Goal: Information Seeking & Learning: Find contact information

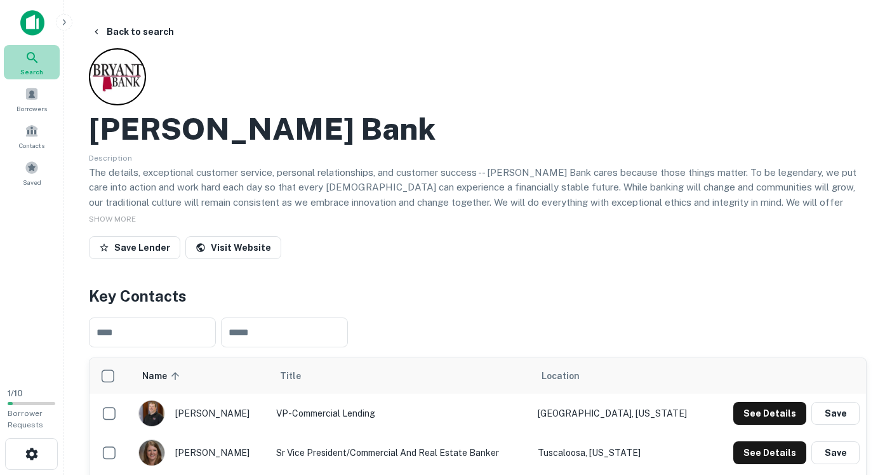
click at [30, 66] on div "Search" at bounding box center [32, 62] width 56 height 34
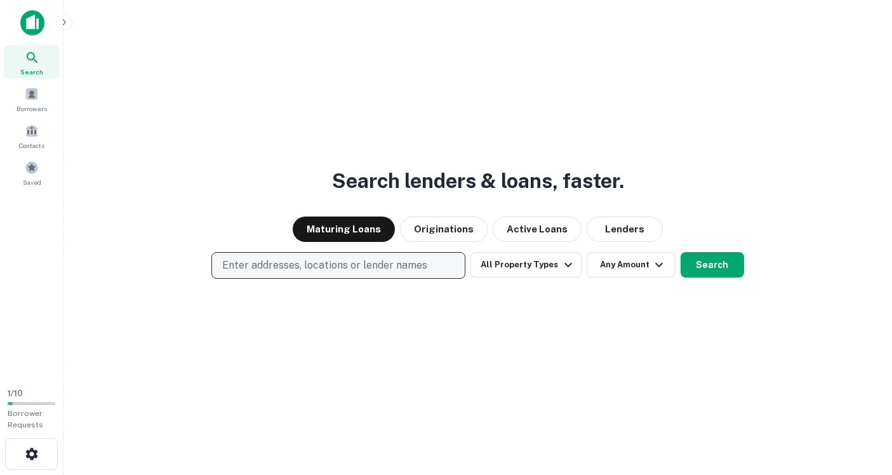
click at [286, 268] on p "Enter addresses, locations or lender names" at bounding box center [324, 265] width 205 height 15
type input "**********"
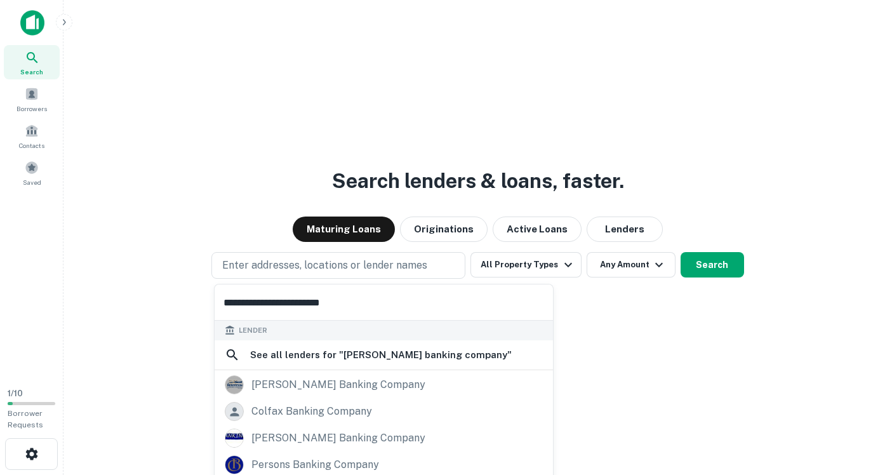
scroll to position [89, 0]
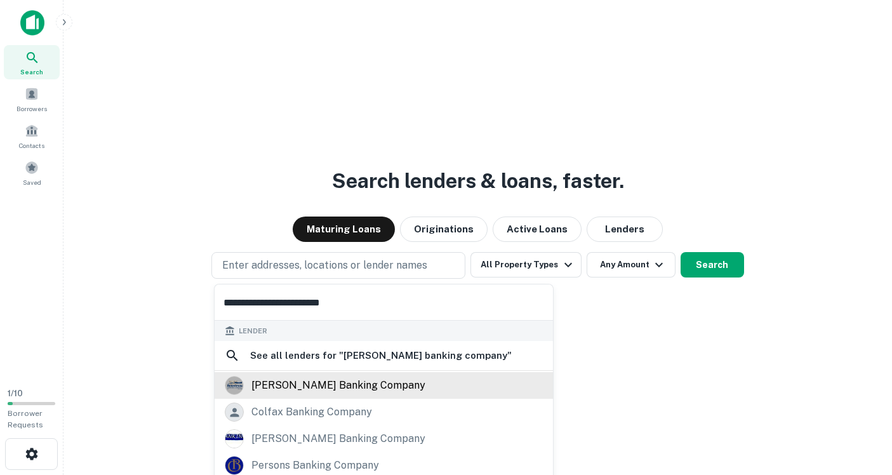
click at [323, 380] on div "[PERSON_NAME] banking company" at bounding box center [338, 385] width 174 height 19
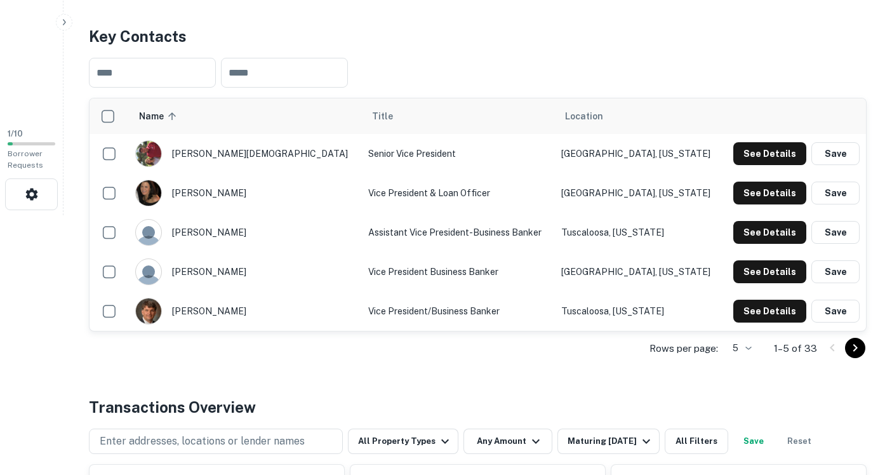
scroll to position [265, 0]
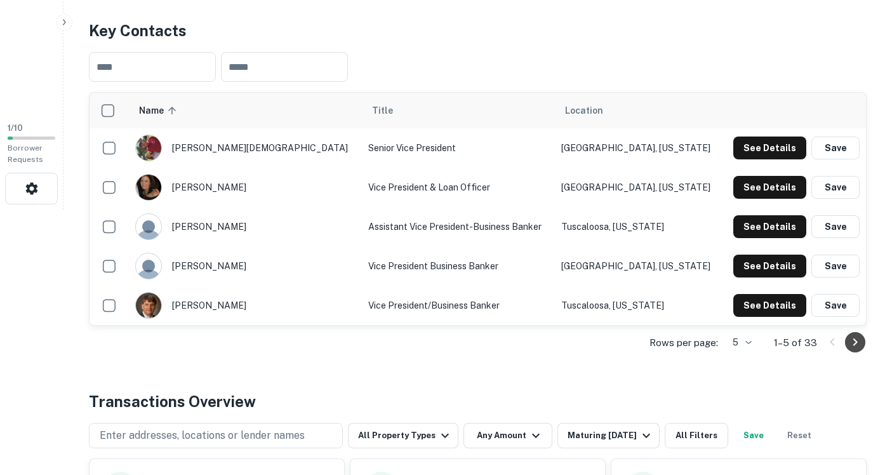
click at [852, 342] on icon "Go to next page" at bounding box center [854, 341] width 15 height 15
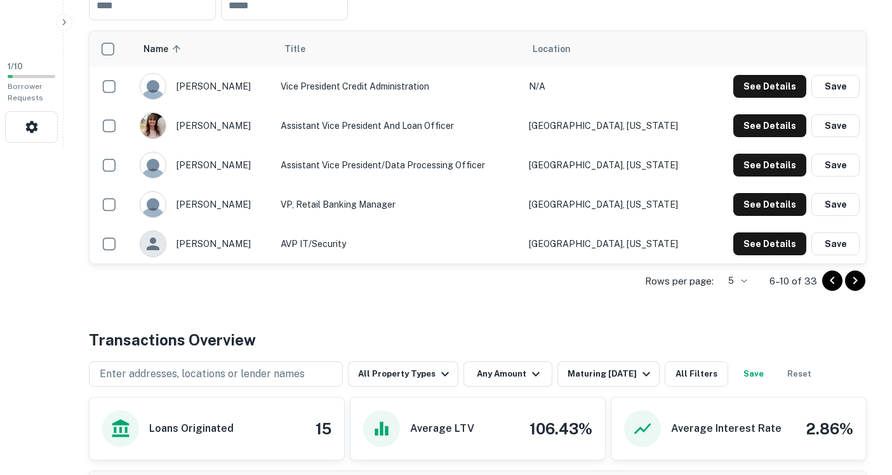
scroll to position [339, 0]
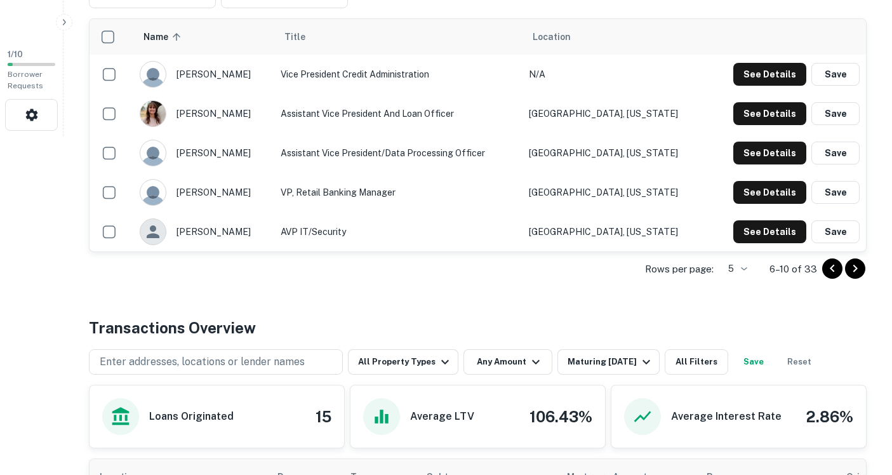
click at [851, 266] on icon "Go to next page" at bounding box center [854, 268] width 15 height 15
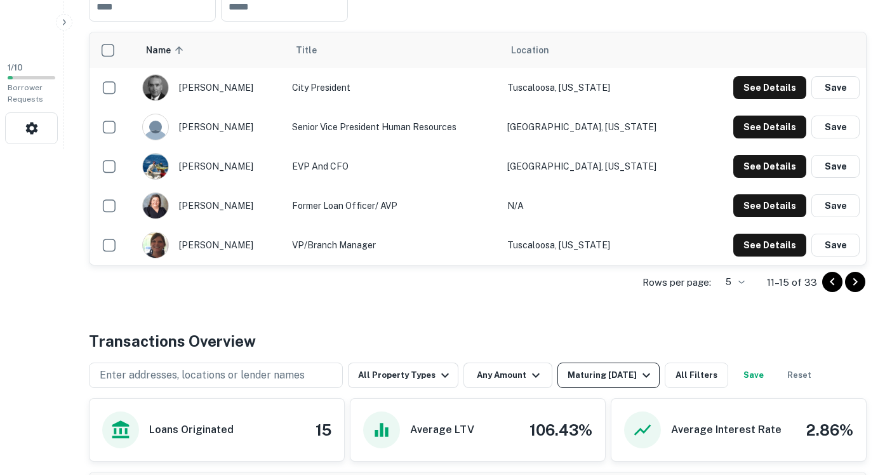
scroll to position [324, 0]
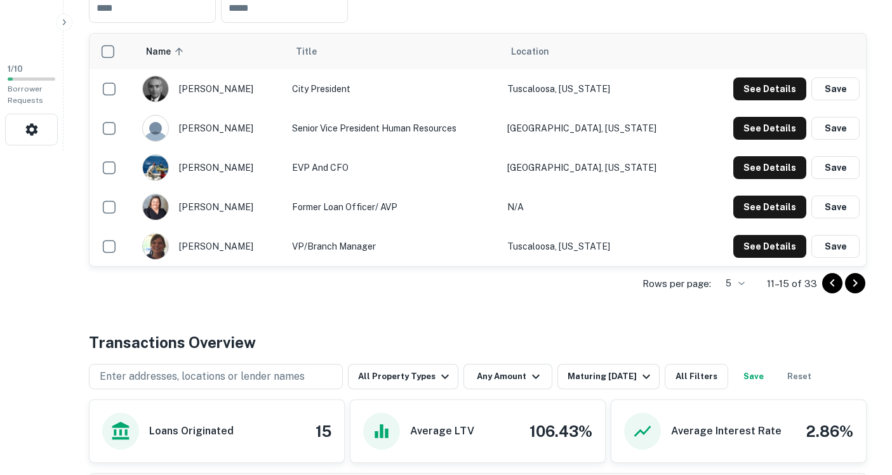
click at [857, 282] on icon "Go to next page" at bounding box center [854, 282] width 15 height 15
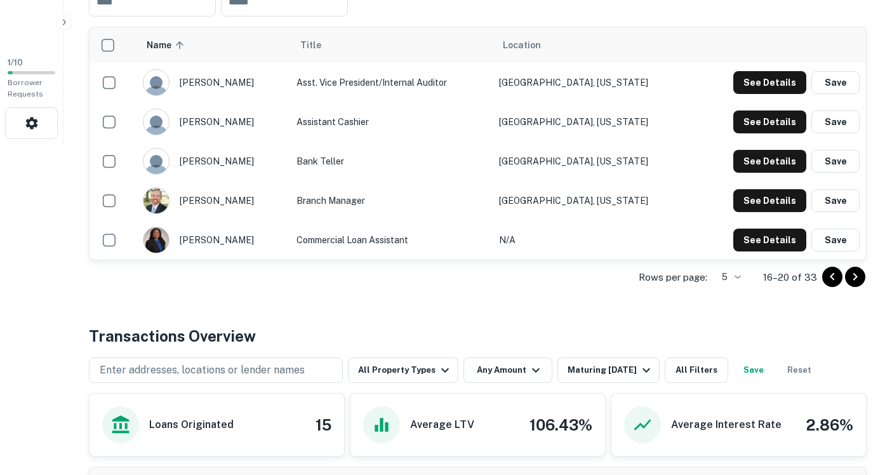
scroll to position [329, 0]
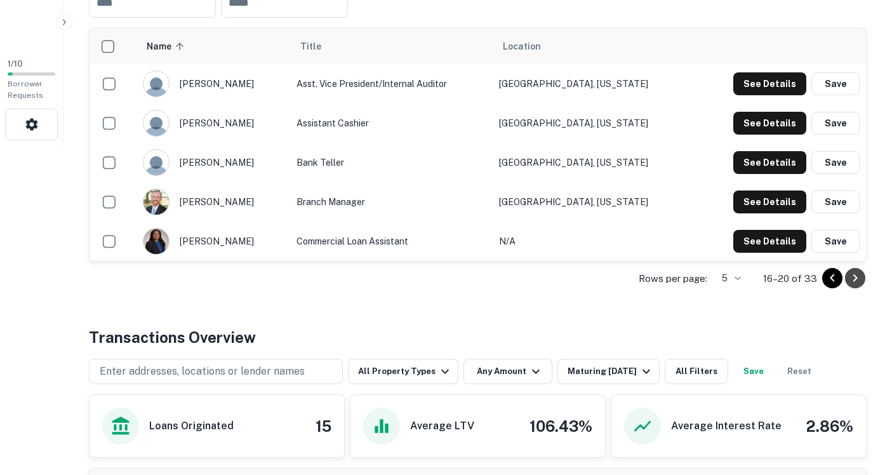
click at [855, 278] on icon "Go to next page" at bounding box center [855, 278] width 4 height 8
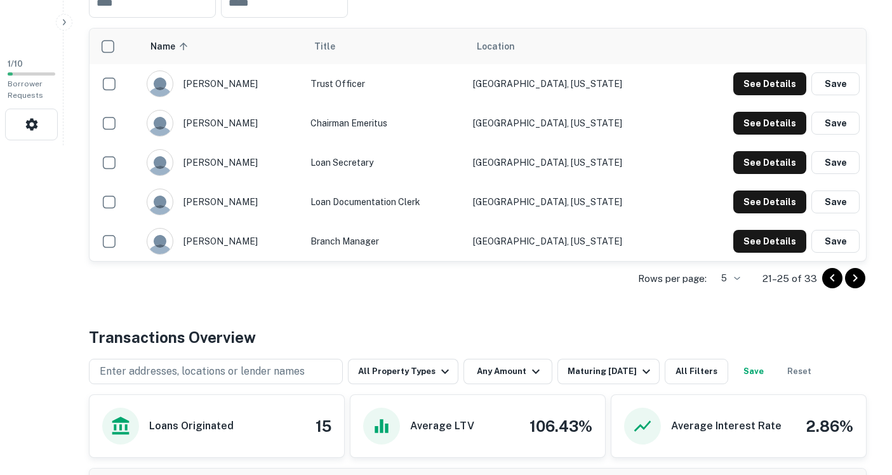
click at [857, 279] on icon "Go to next page" at bounding box center [854, 277] width 15 height 15
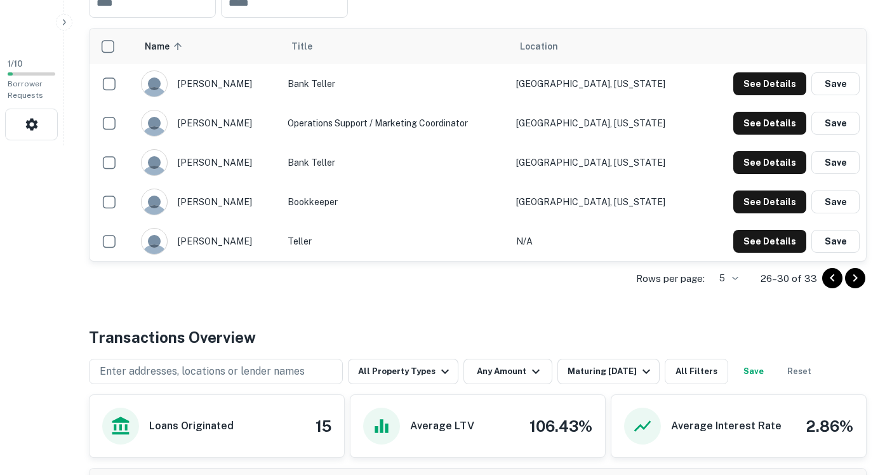
click at [853, 277] on icon "Go to next page" at bounding box center [854, 277] width 15 height 15
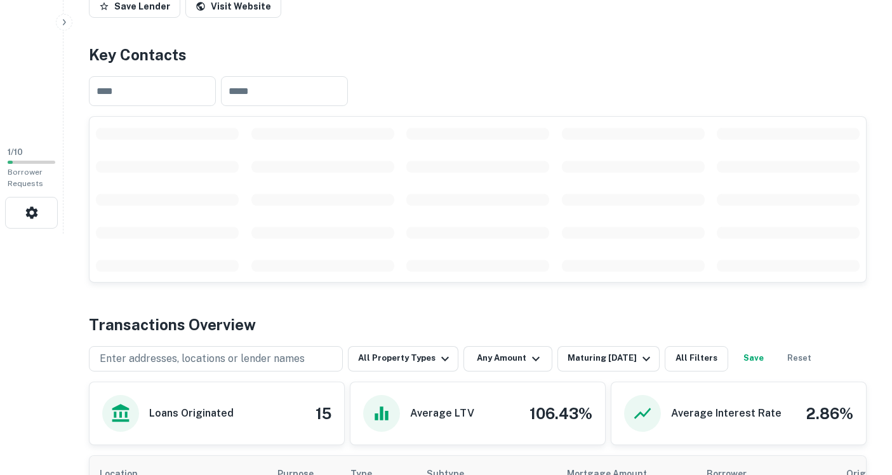
scroll to position [240, 0]
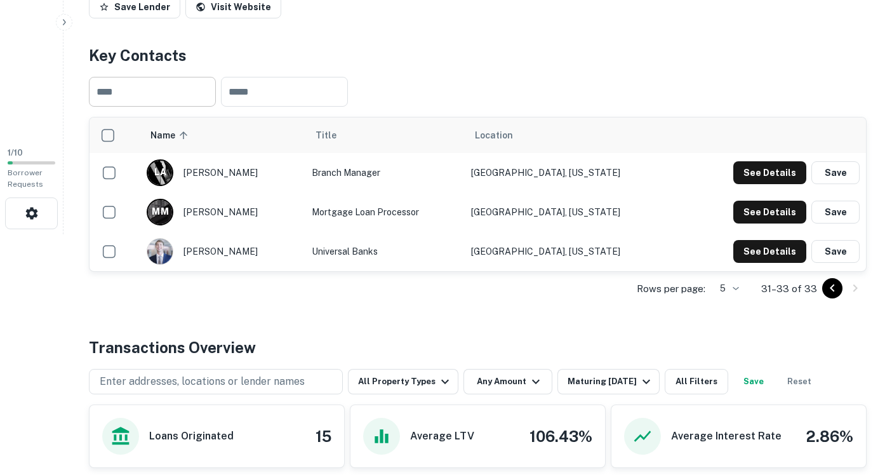
click at [154, 89] on input "text" at bounding box center [152, 92] width 127 height 30
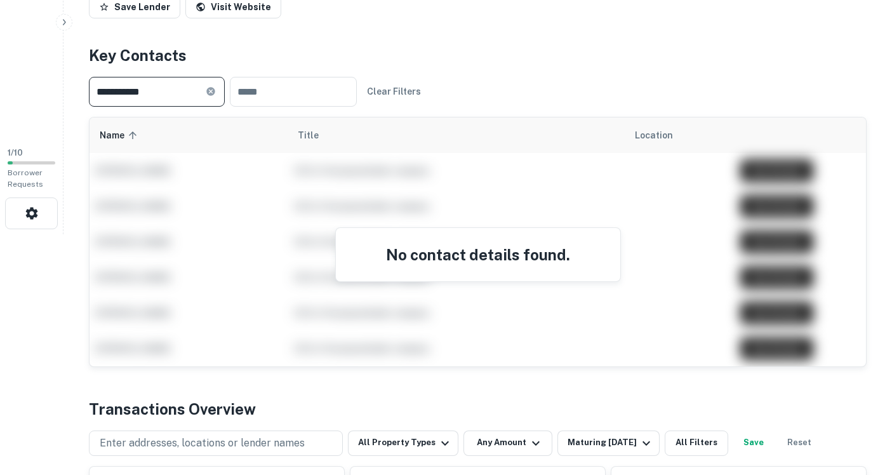
drag, startPoint x: 128, startPoint y: 98, endPoint x: 119, endPoint y: 89, distance: 12.6
click at [119, 89] on input "**********" at bounding box center [147, 92] width 117 height 30
click at [105, 91] on input "******" at bounding box center [147, 92] width 117 height 30
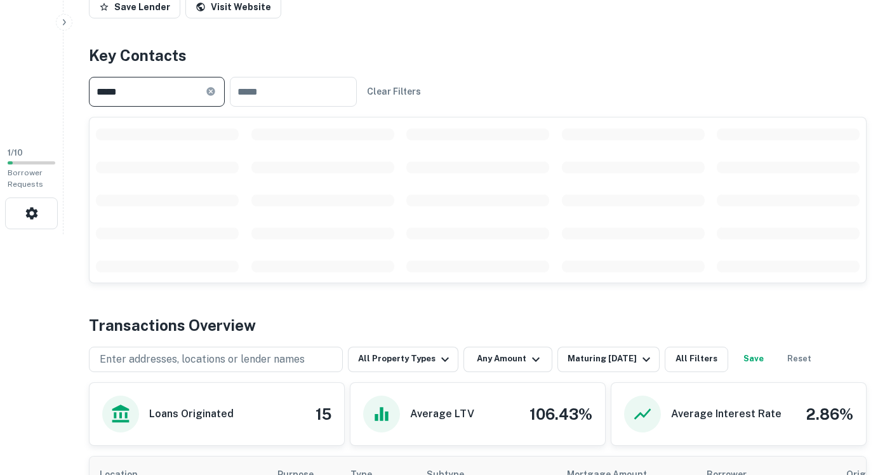
type input "******"
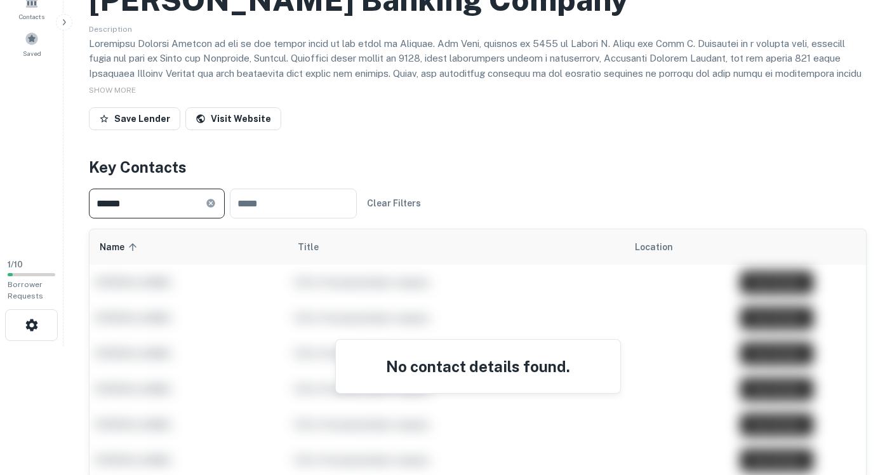
scroll to position [129, 0]
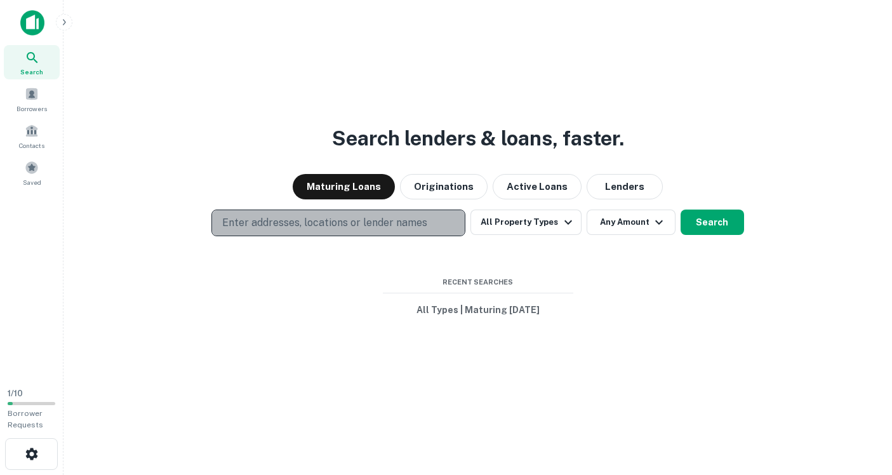
click at [292, 220] on p "Enter addresses, locations or lender names" at bounding box center [324, 222] width 205 height 15
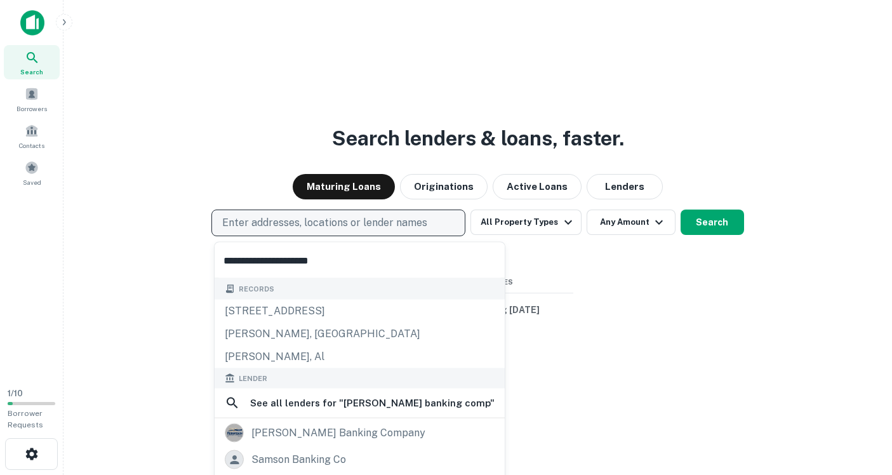
scroll to position [60, 0]
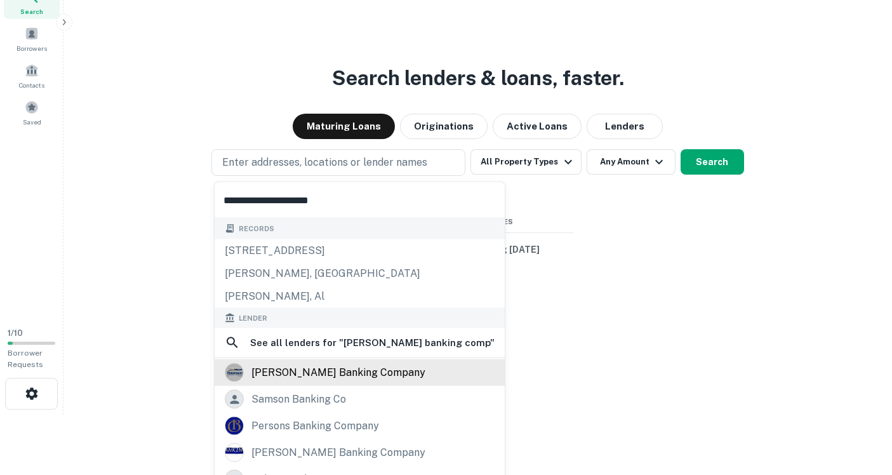
type input "**********"
click at [298, 373] on div "[PERSON_NAME] banking company" at bounding box center [338, 372] width 174 height 19
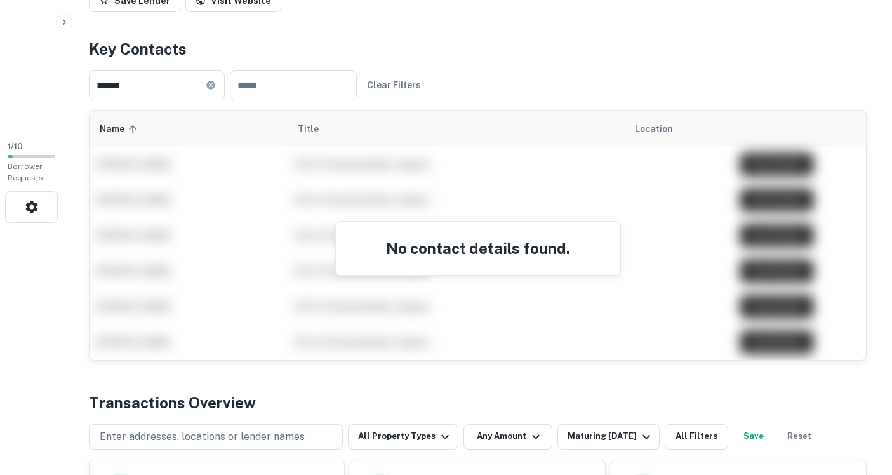
scroll to position [257, 0]
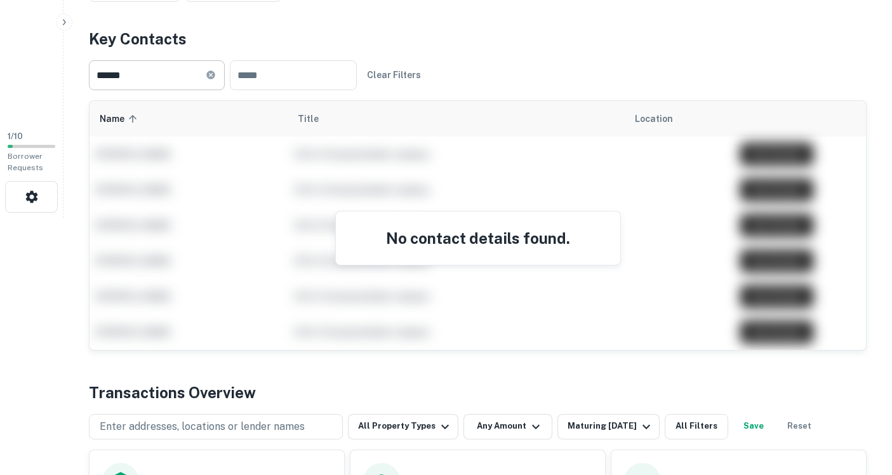
click at [214, 77] on icon at bounding box center [210, 74] width 8 height 8
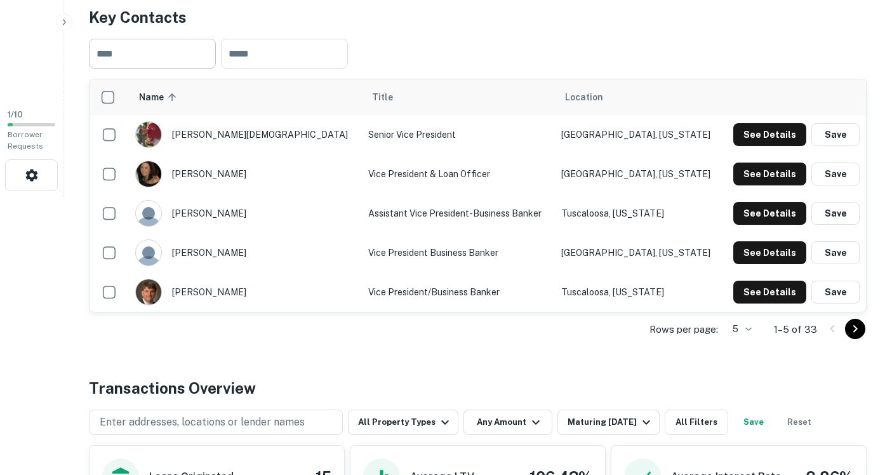
scroll to position [286, 0]
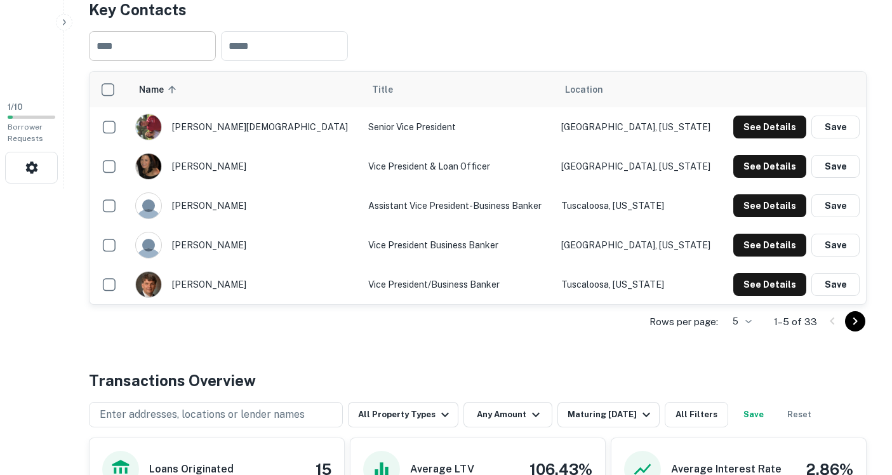
click at [848, 323] on icon "Go to next page" at bounding box center [854, 320] width 15 height 15
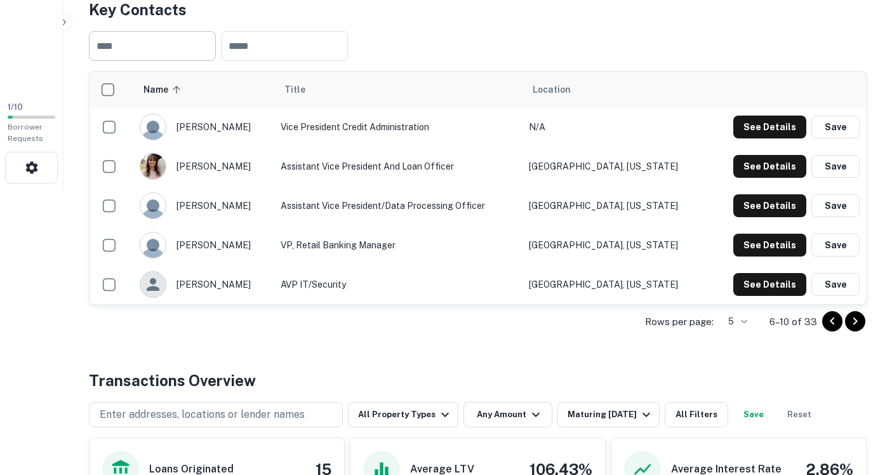
click at [852, 323] on icon "Go to next page" at bounding box center [854, 320] width 15 height 15
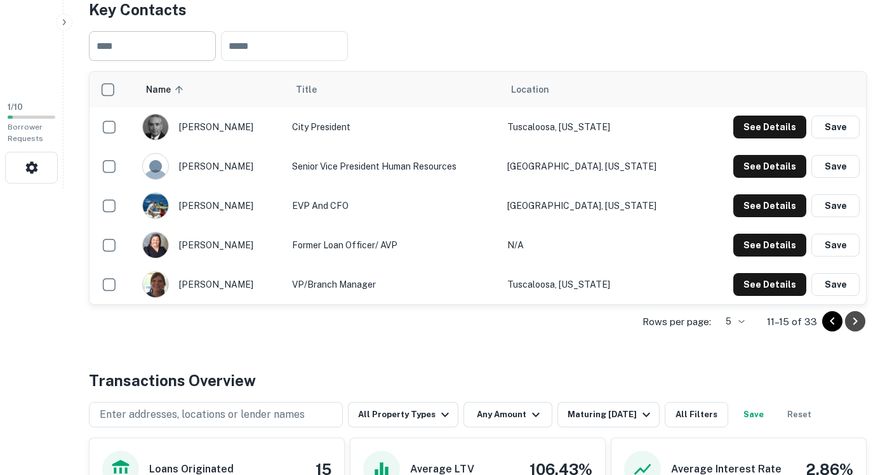
click at [852, 323] on icon "Go to next page" at bounding box center [854, 320] width 15 height 15
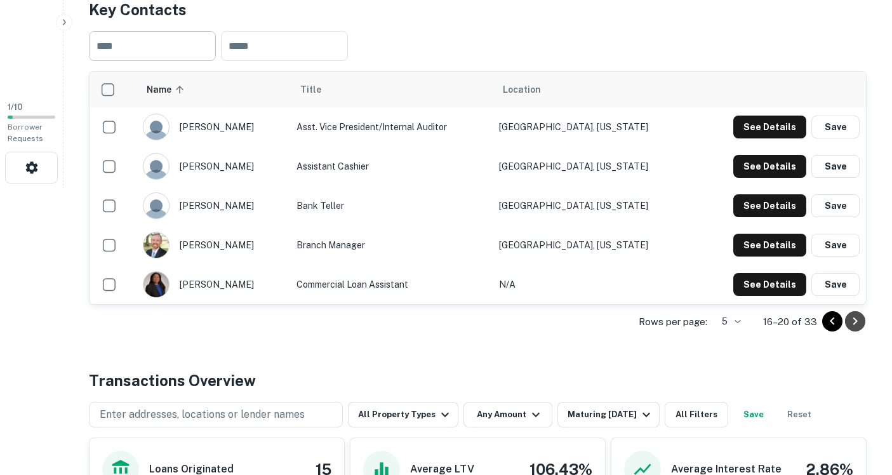
click at [852, 323] on icon "Go to next page" at bounding box center [854, 320] width 15 height 15
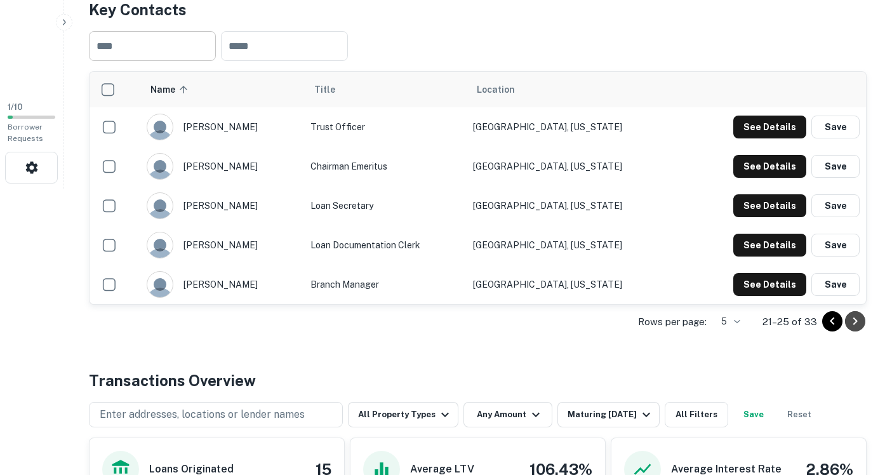
click at [852, 323] on icon "Go to next page" at bounding box center [854, 320] width 15 height 15
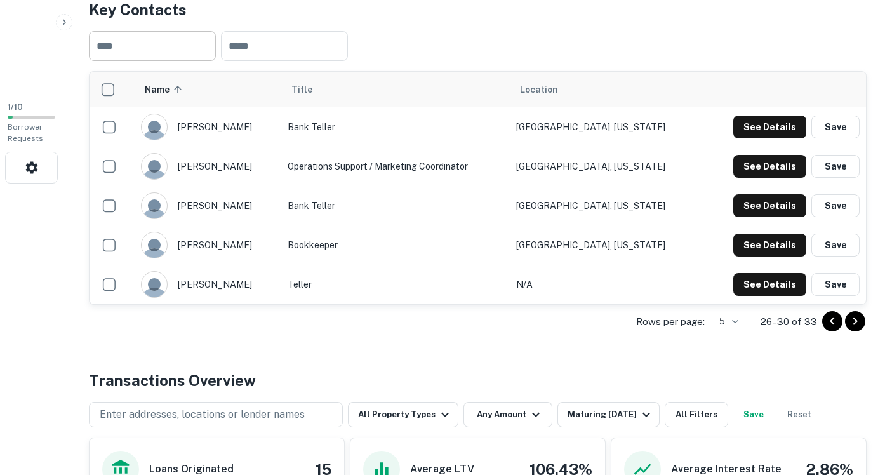
click at [852, 323] on icon "Go to next page" at bounding box center [854, 320] width 15 height 15
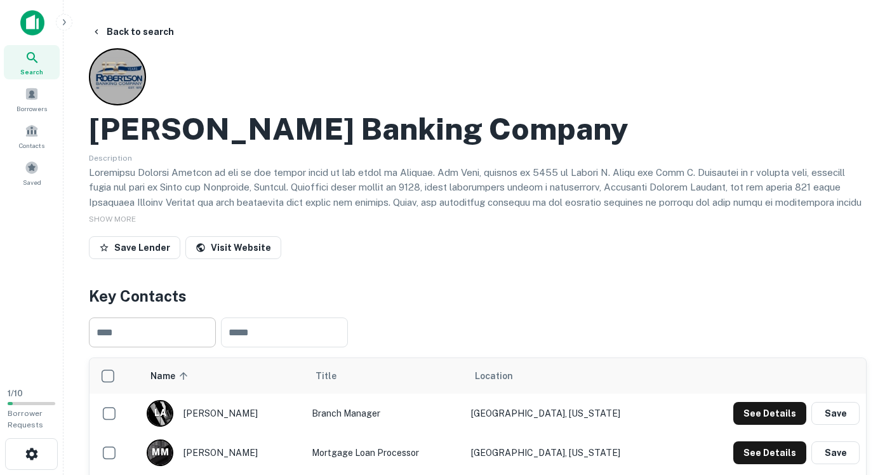
scroll to position [0, 0]
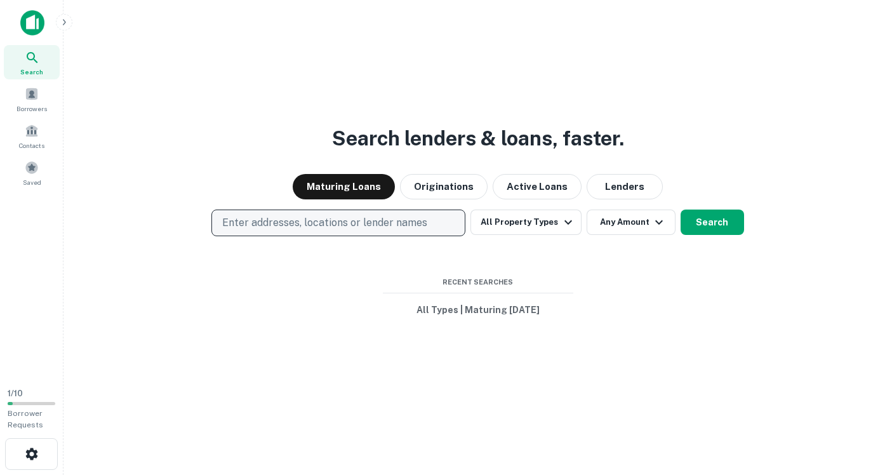
click at [285, 223] on p "Enter addresses, locations or lender names" at bounding box center [324, 222] width 205 height 15
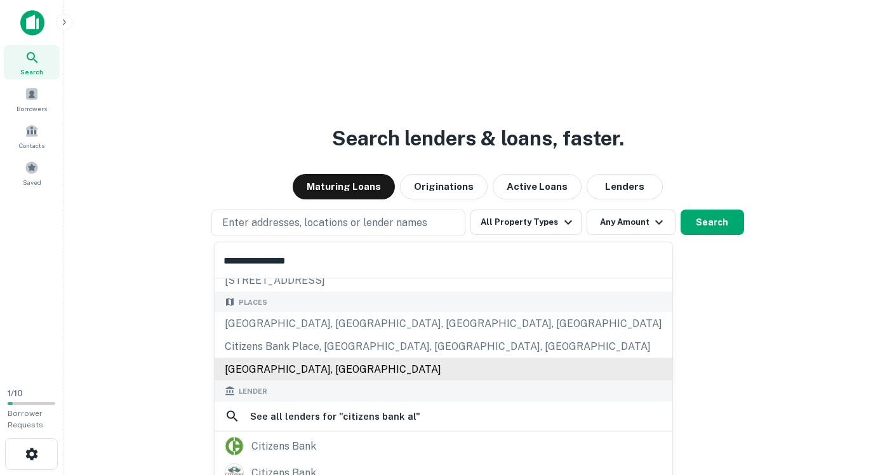
scroll to position [148, 0]
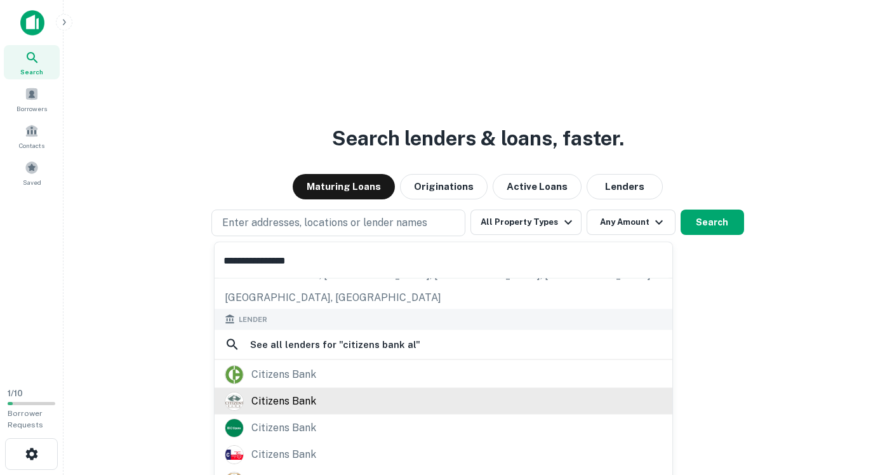
type input "**********"
click at [283, 402] on div "citizens bank" at bounding box center [283, 400] width 65 height 19
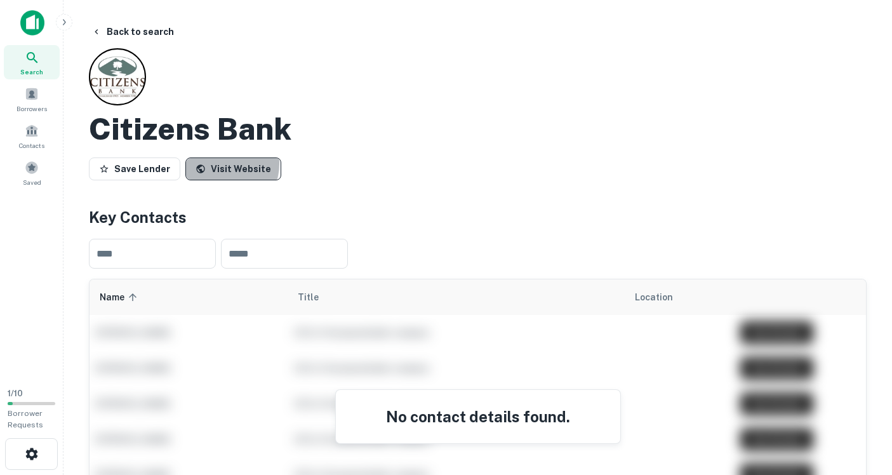
click at [216, 163] on link "Visit Website" at bounding box center [233, 168] width 96 height 23
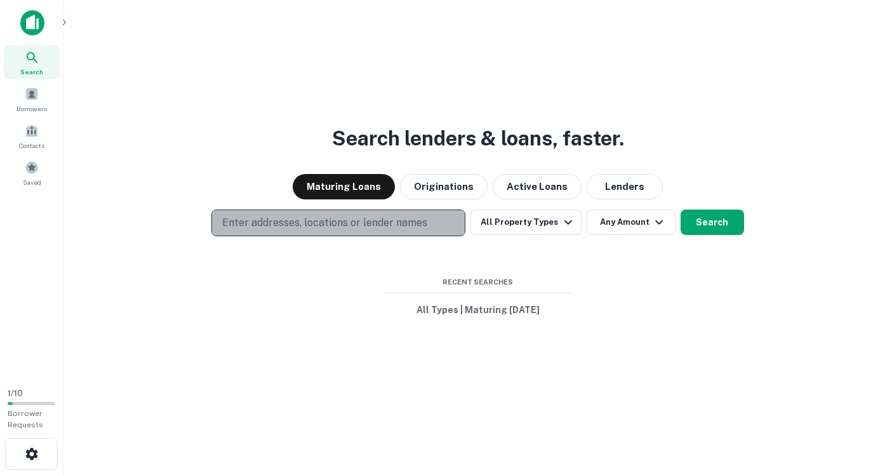
click at [320, 226] on p "Enter addresses, locations or lender names" at bounding box center [324, 222] width 205 height 15
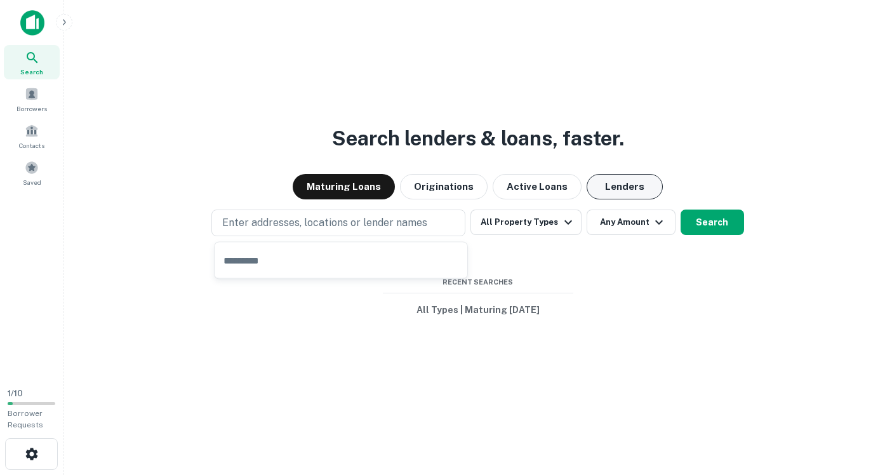
click at [621, 178] on button "Lenders" at bounding box center [624, 186] width 76 height 25
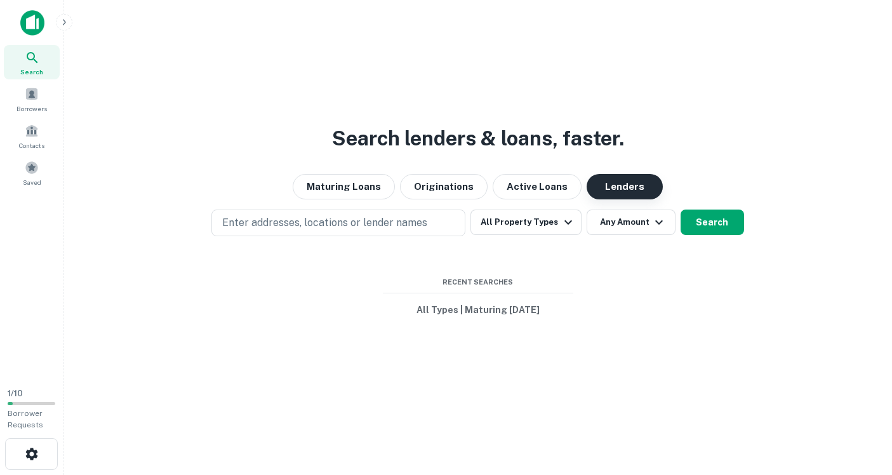
click at [619, 187] on button "Lenders" at bounding box center [624, 186] width 76 height 25
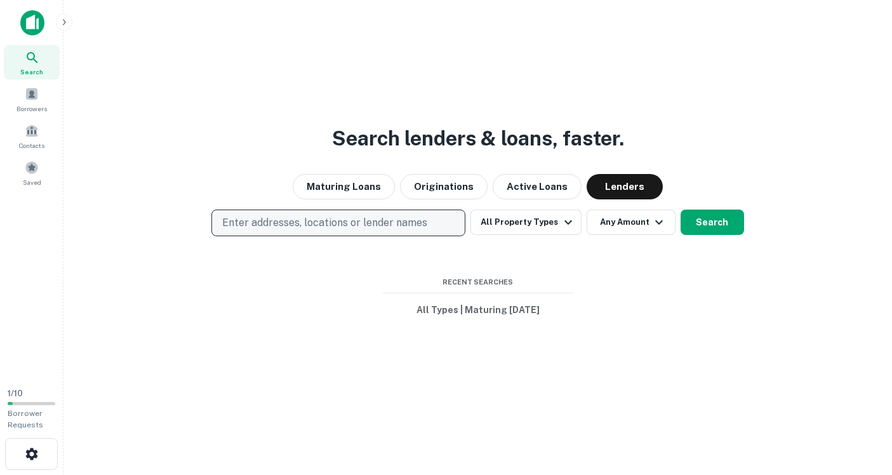
click at [343, 219] on p "Enter addresses, locations or lender names" at bounding box center [324, 222] width 205 height 15
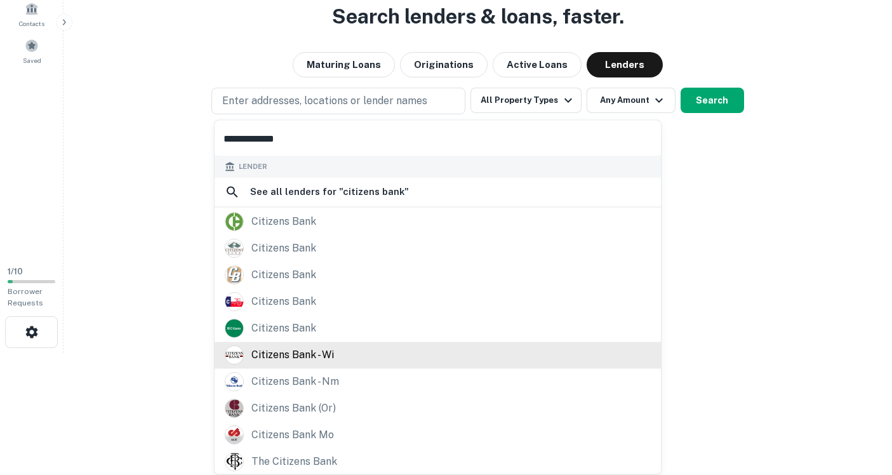
scroll to position [122, 0]
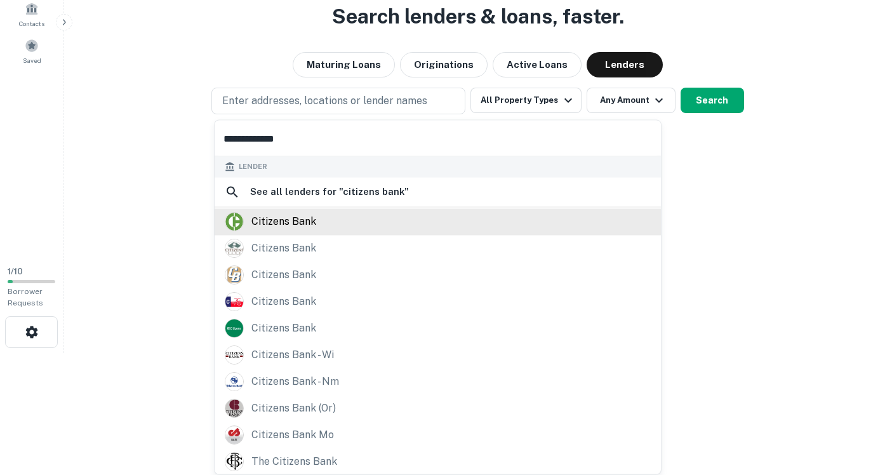
type input "**********"
click at [294, 219] on div "citizens bank" at bounding box center [283, 221] width 65 height 19
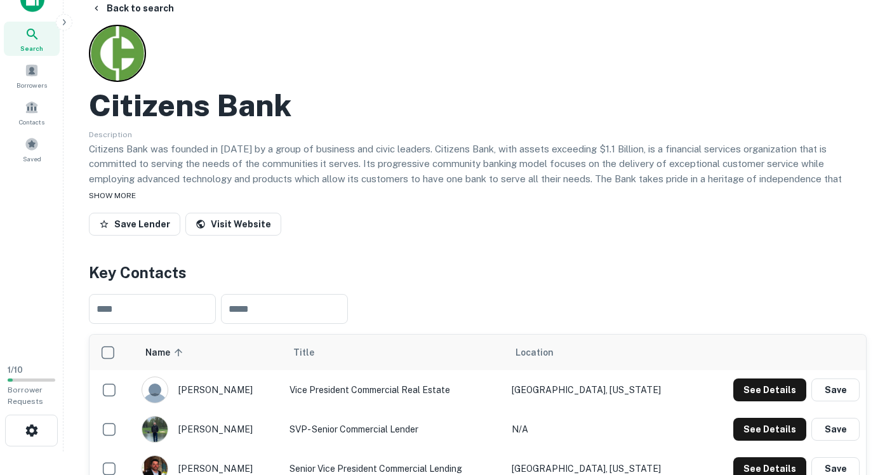
scroll to position [27, 0]
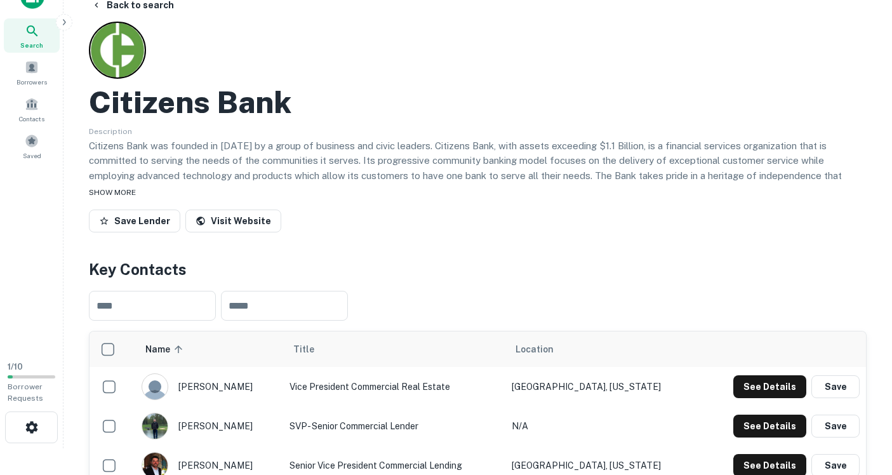
click at [108, 194] on span "SHOW MORE" at bounding box center [112, 192] width 47 height 9
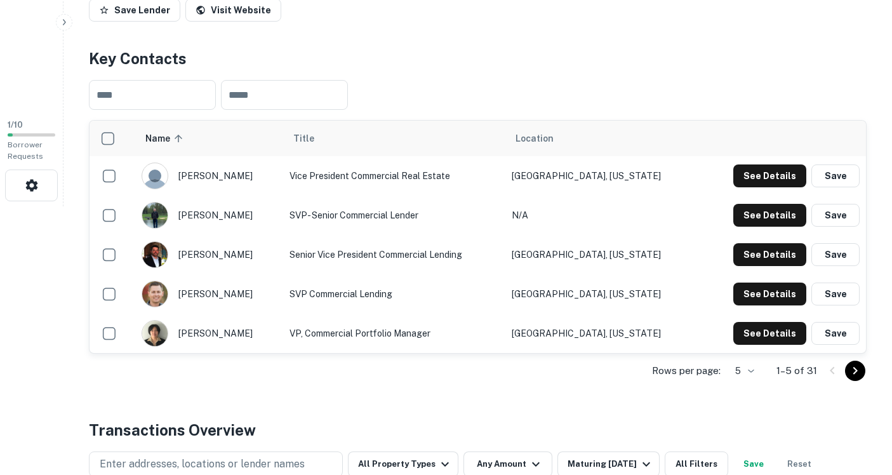
scroll to position [270, 0]
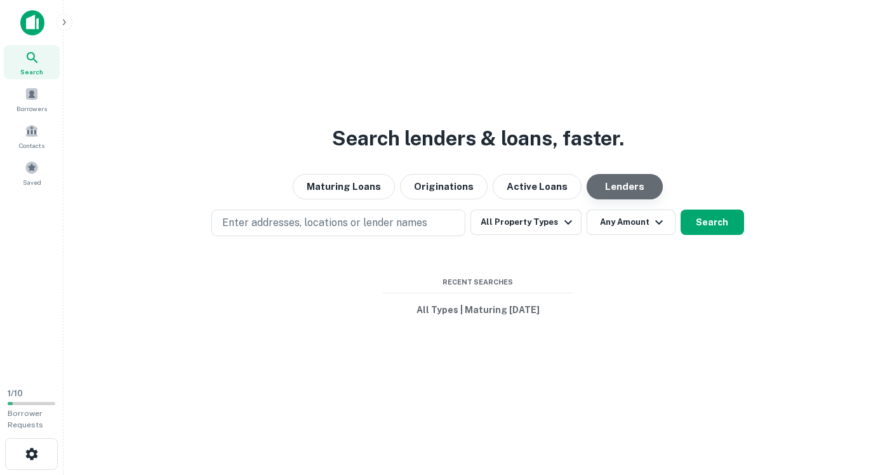
click at [616, 184] on button "Lenders" at bounding box center [624, 186] width 76 height 25
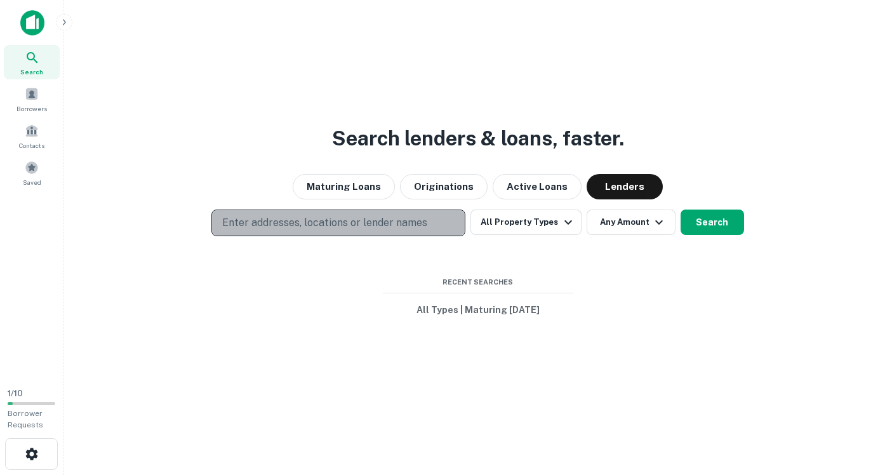
click at [304, 218] on p "Enter addresses, locations or lender names" at bounding box center [324, 222] width 205 height 15
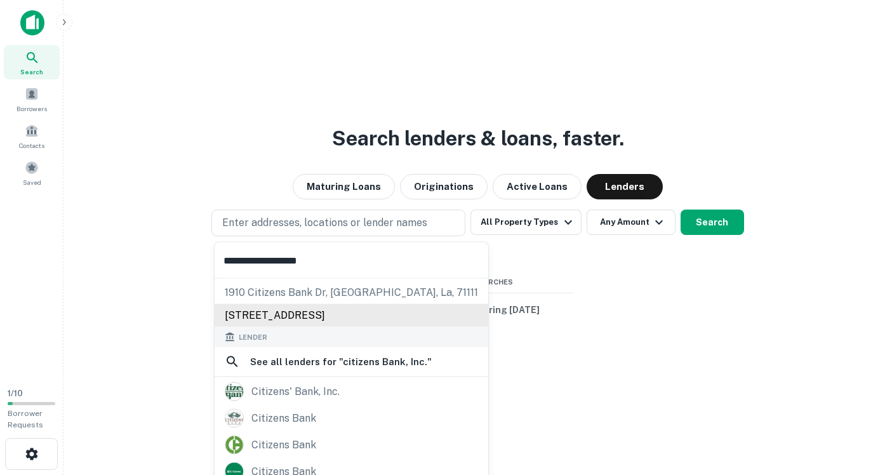
scroll to position [43, 0]
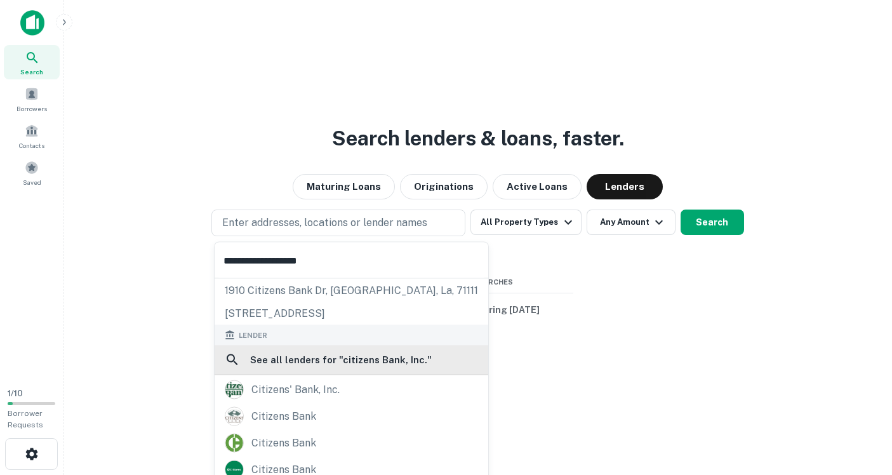
type input "**********"
click at [313, 360] on h6 "See all lenders for " citizens Bank, Inc. "" at bounding box center [340, 359] width 181 height 15
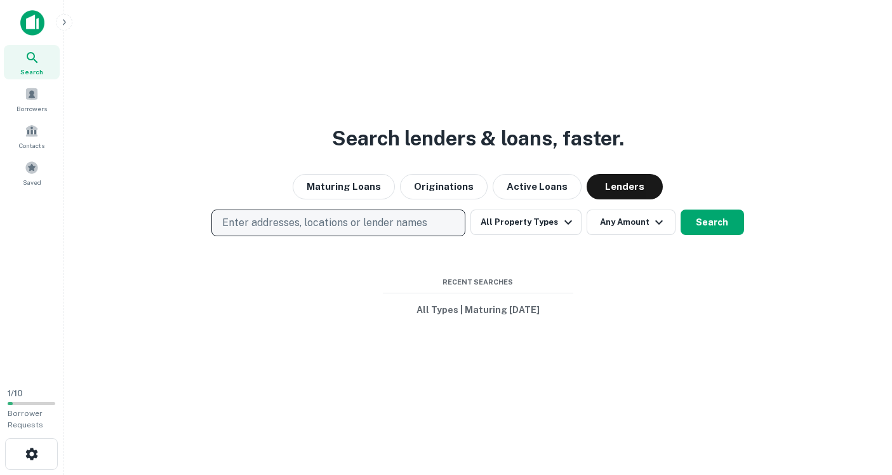
click at [347, 214] on button "Enter addresses, locations or lender names" at bounding box center [338, 222] width 254 height 27
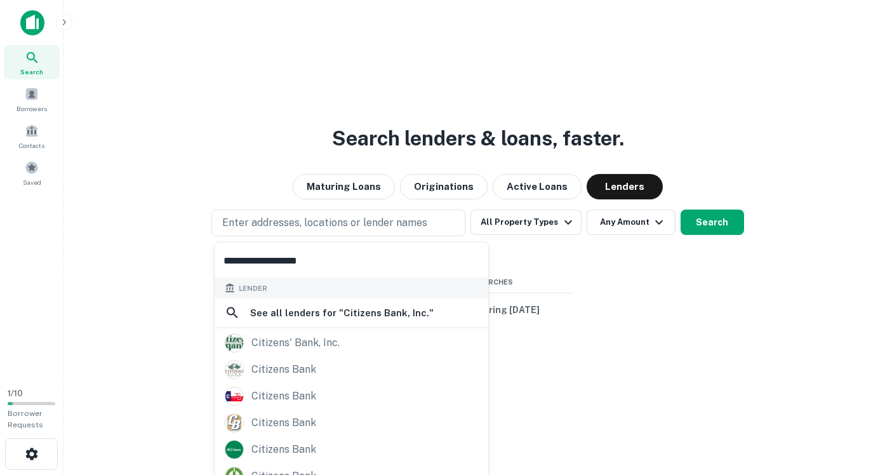
scroll to position [89, 0]
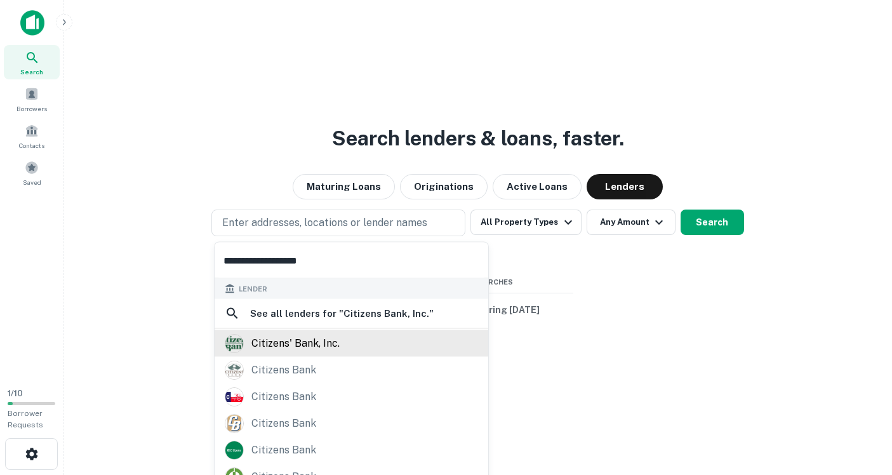
type input "**********"
click at [322, 338] on div "citizens' bank, inc." at bounding box center [295, 343] width 88 height 19
